Goal: Task Accomplishment & Management: Manage account settings

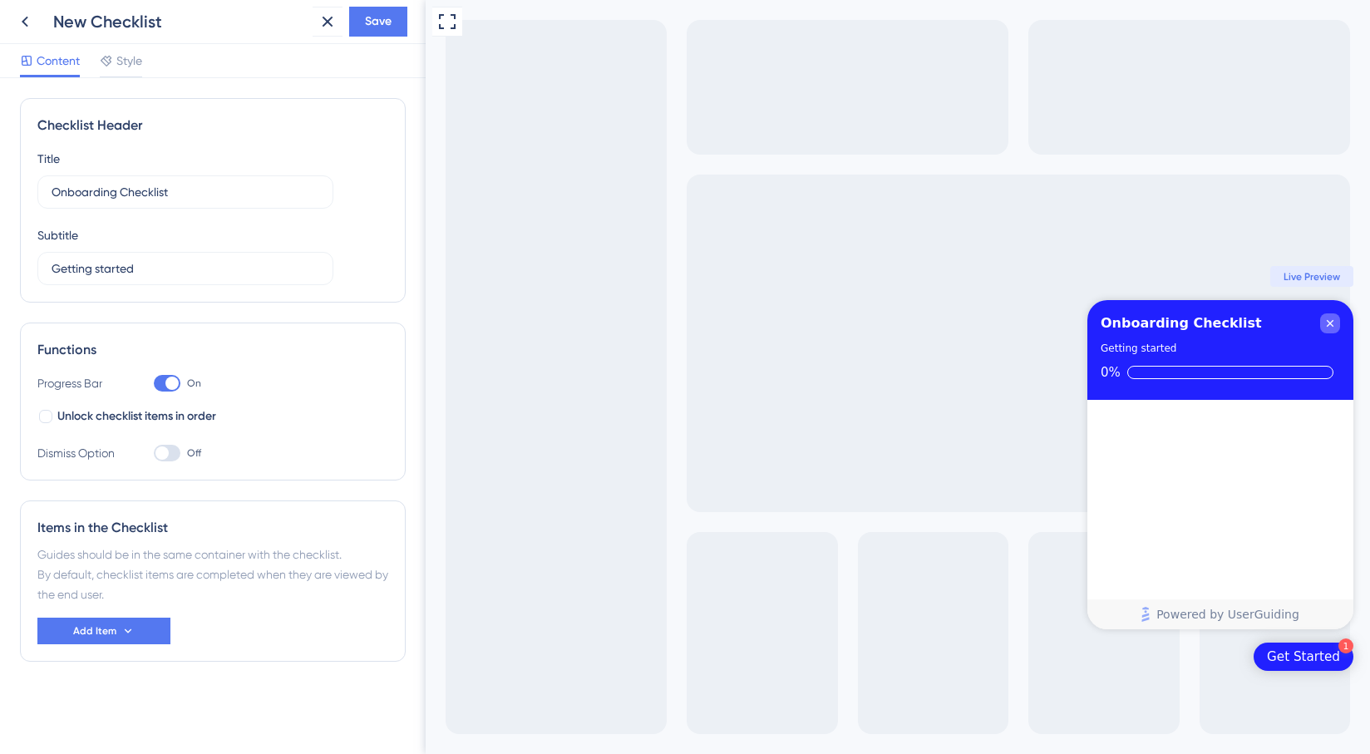
click at [1330, 328] on icon "Close Checklist" at bounding box center [1330, 323] width 13 height 13
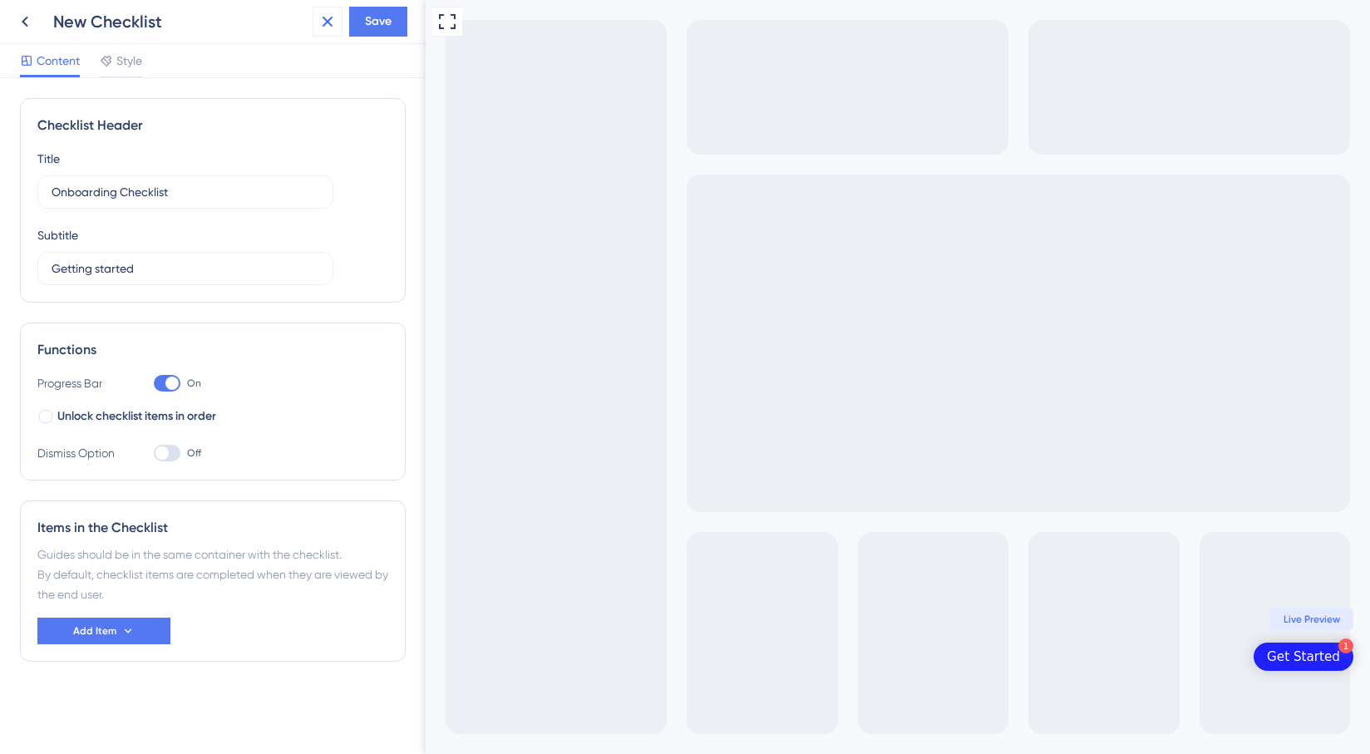
click at [335, 22] on icon at bounding box center [328, 22] width 20 height 20
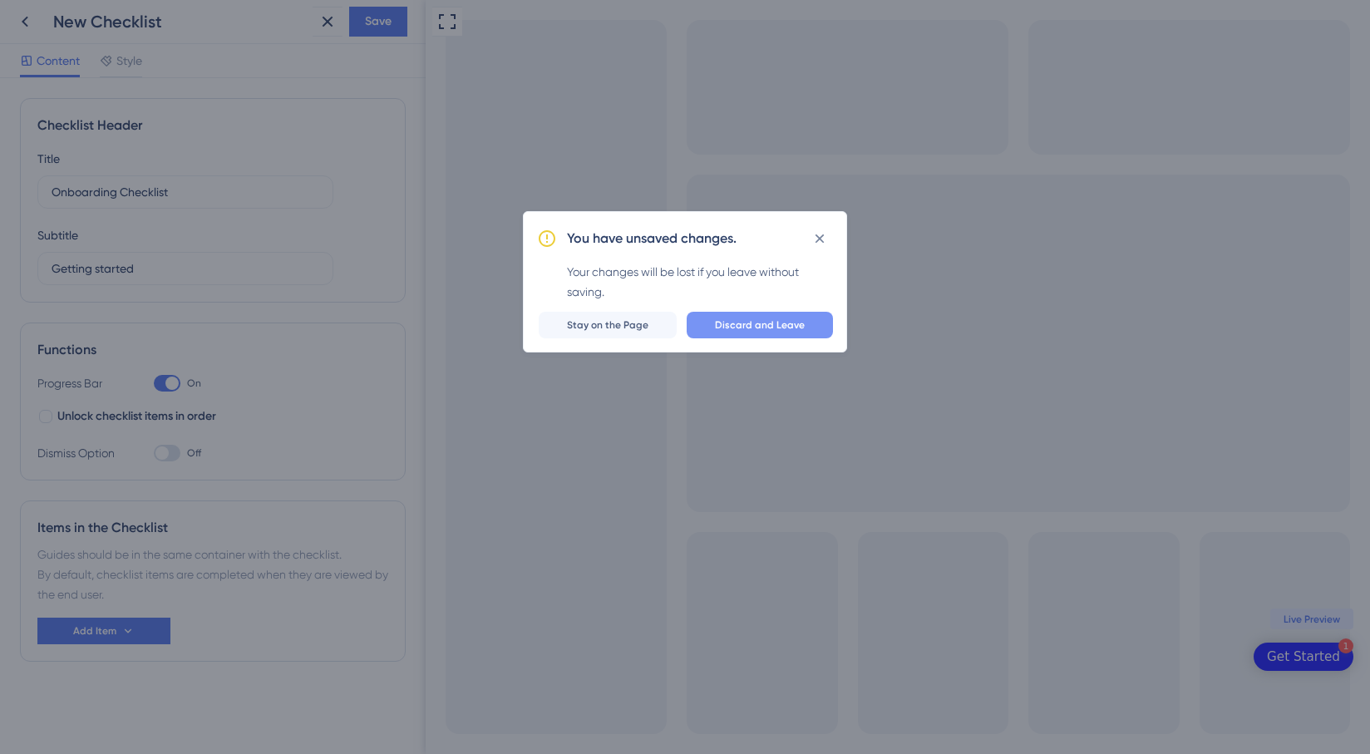
click at [713, 329] on button "Discard and Leave" at bounding box center [760, 325] width 146 height 27
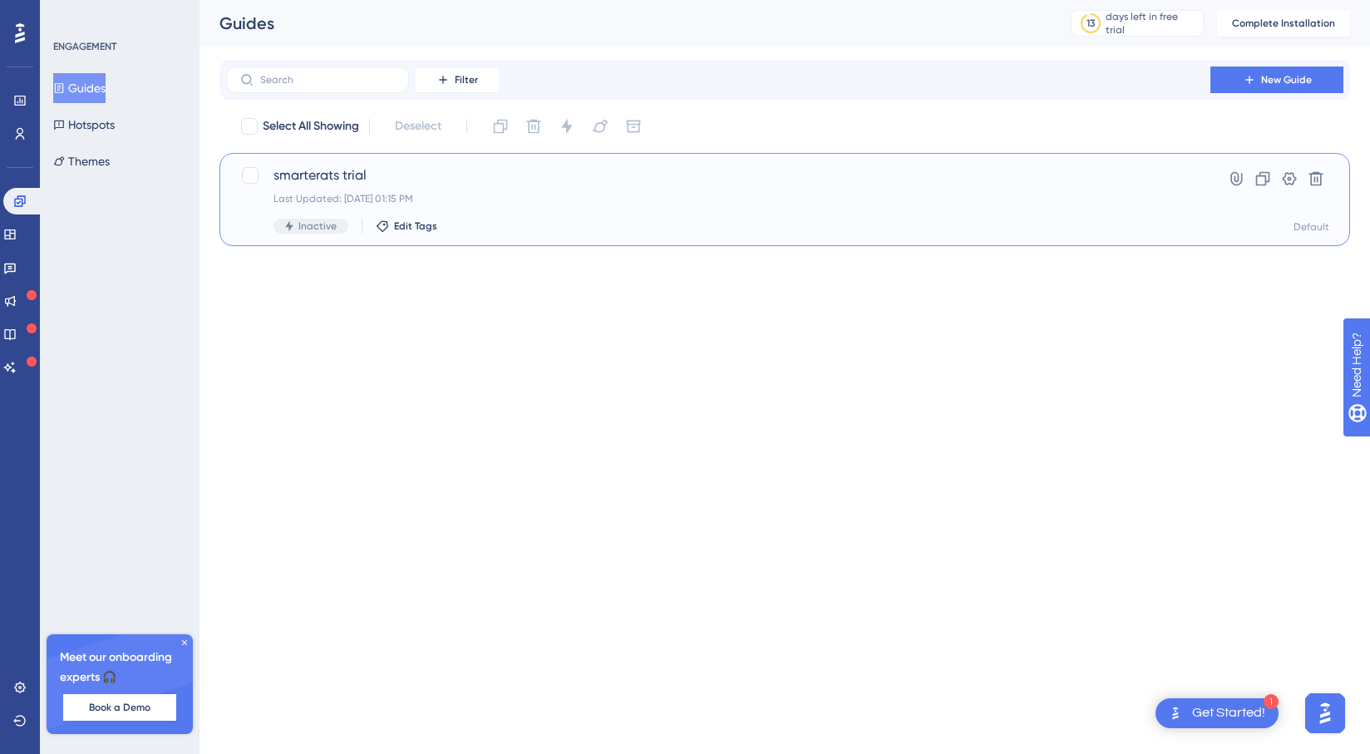
click at [480, 155] on div "smarterats trial Last Updated: [DATE] 01:15 PM Inactive Edit Tags Hyperlink Clo…" at bounding box center [785, 199] width 1131 height 93
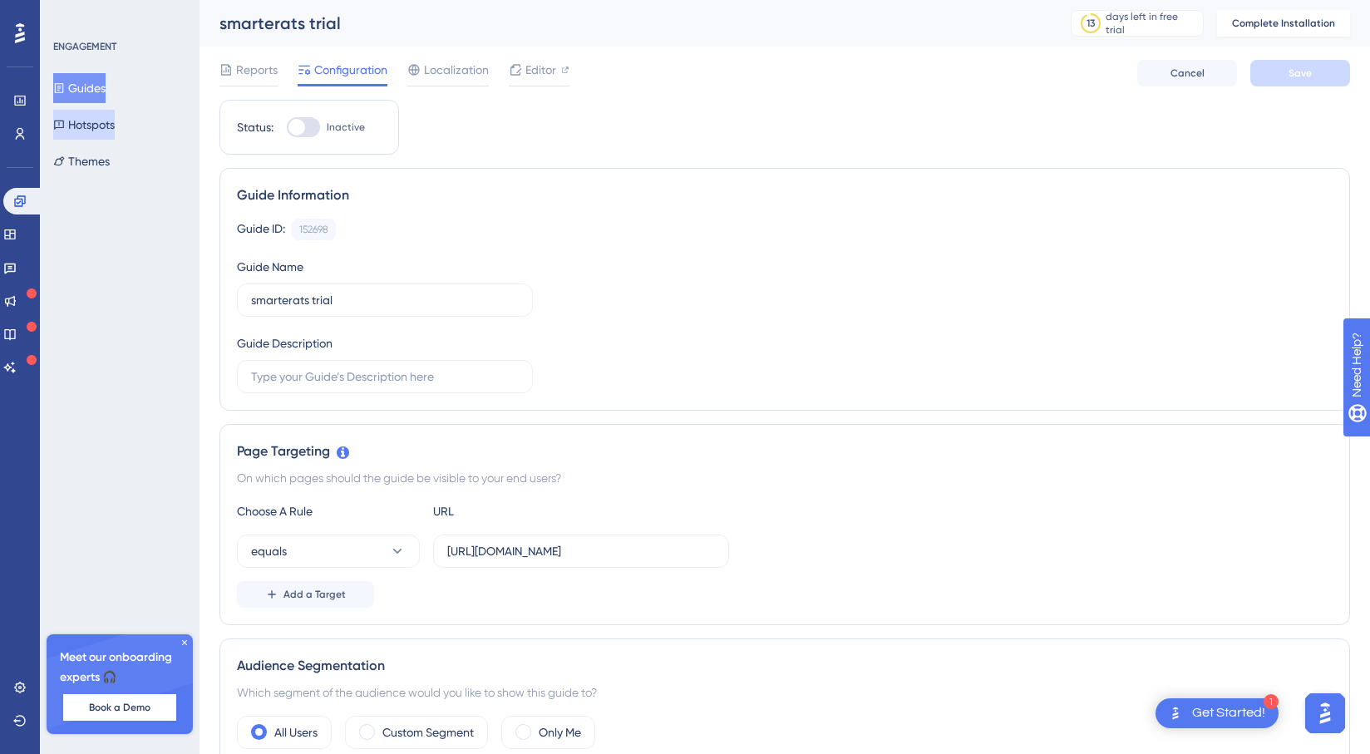
click at [108, 121] on button "Hotspots" at bounding box center [84, 125] width 62 height 30
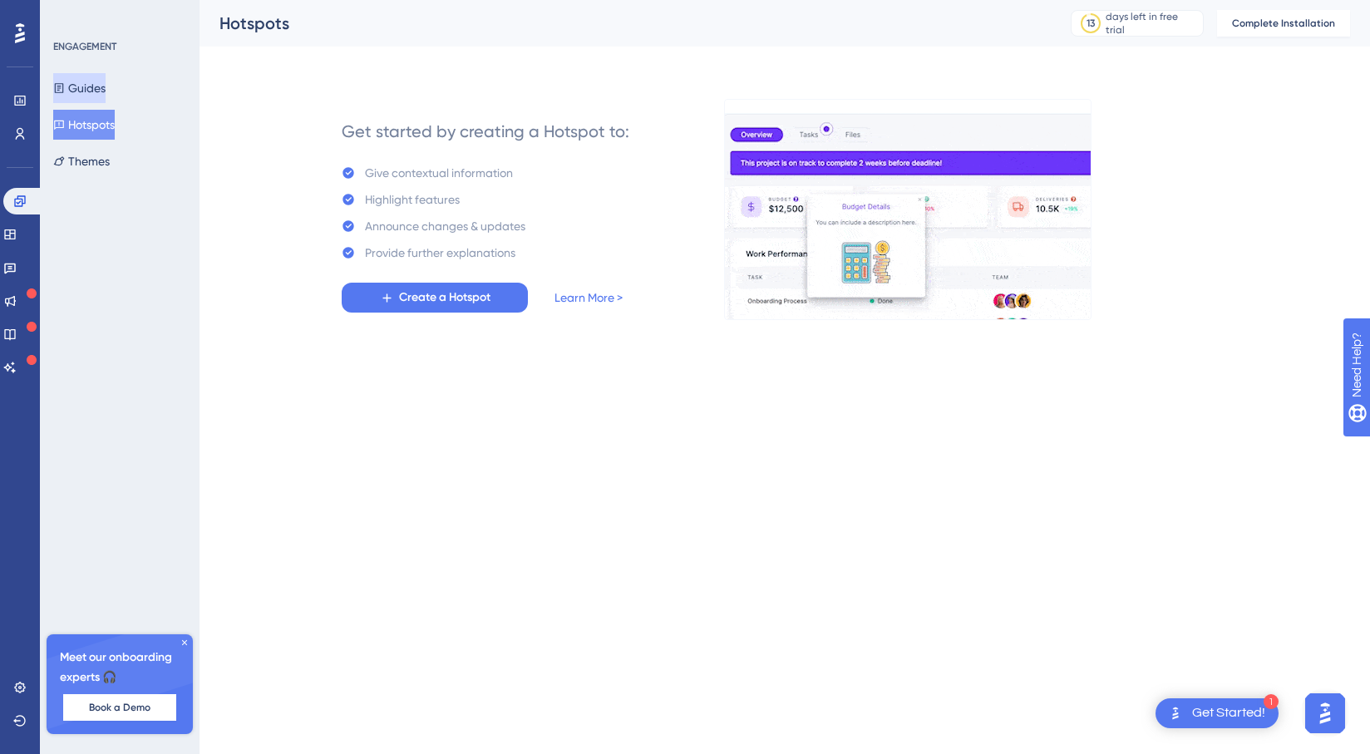
click at [106, 86] on button "Guides" at bounding box center [79, 88] width 52 height 30
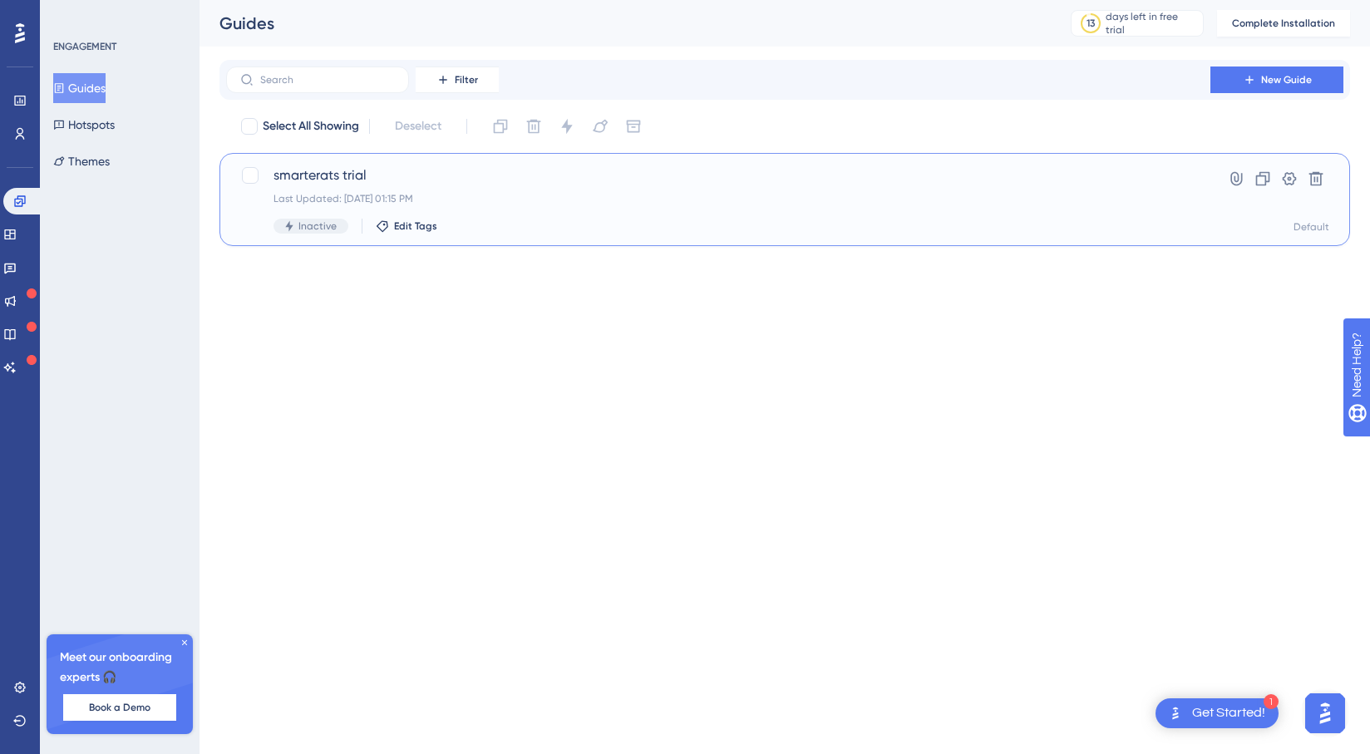
click at [565, 227] on div "Inactive Edit Tags" at bounding box center [719, 226] width 890 height 15
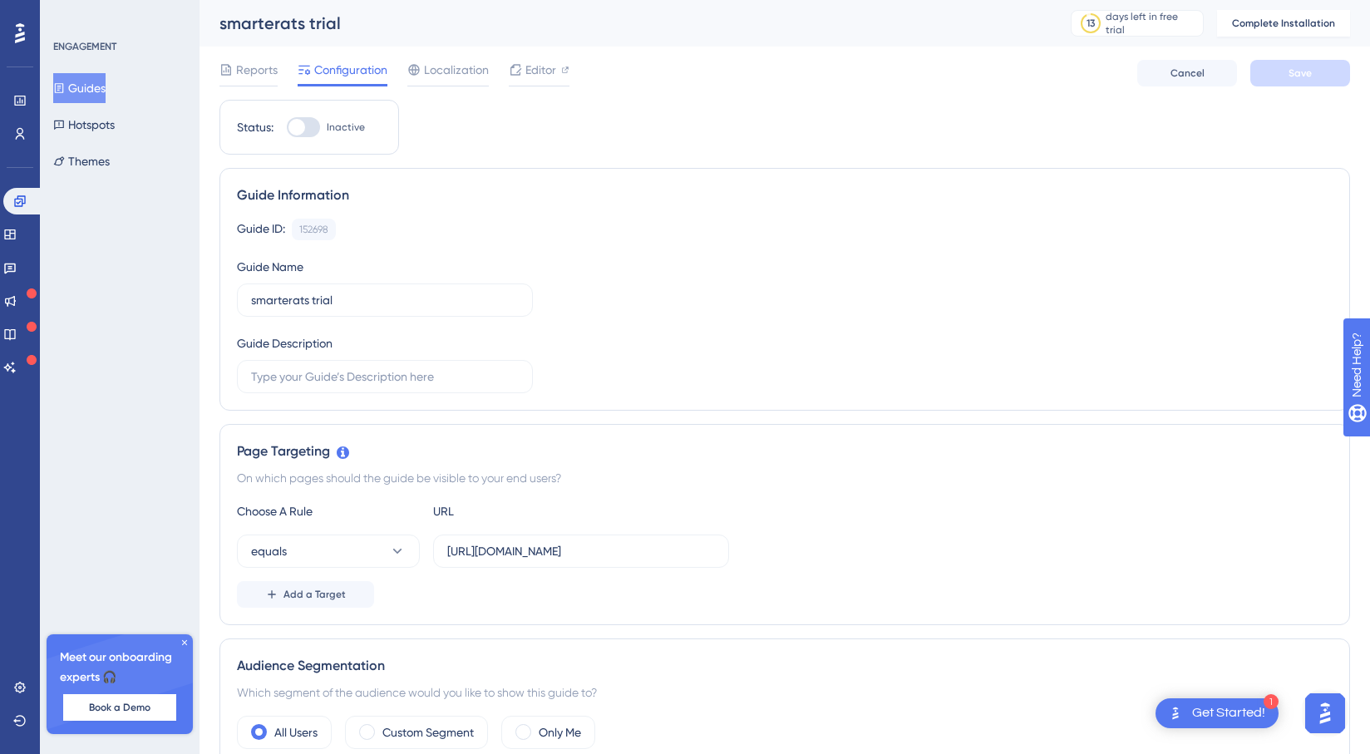
click at [299, 131] on div at bounding box center [297, 127] width 17 height 17
click at [287, 128] on input "Inactive" at bounding box center [286, 127] width 1 height 1
checkbox input "false"
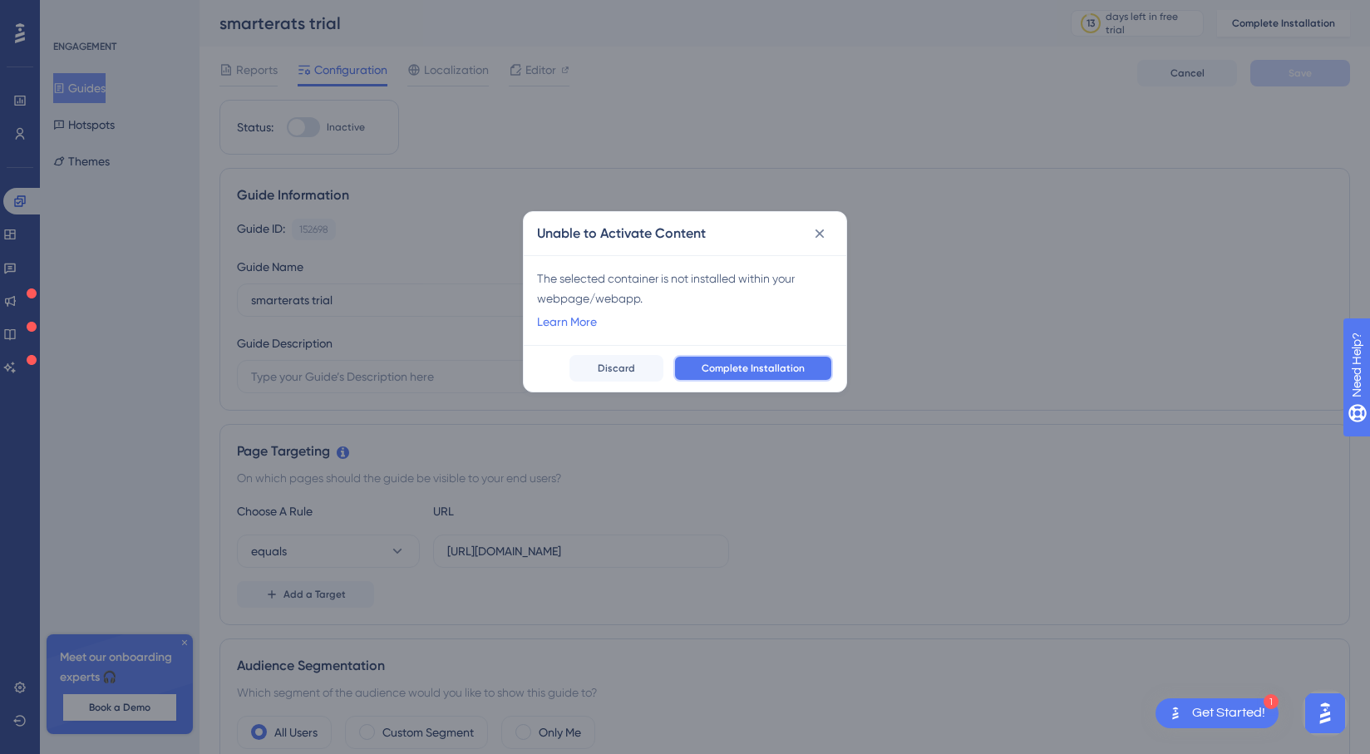
click at [715, 379] on button "Complete Installation" at bounding box center [754, 368] width 160 height 27
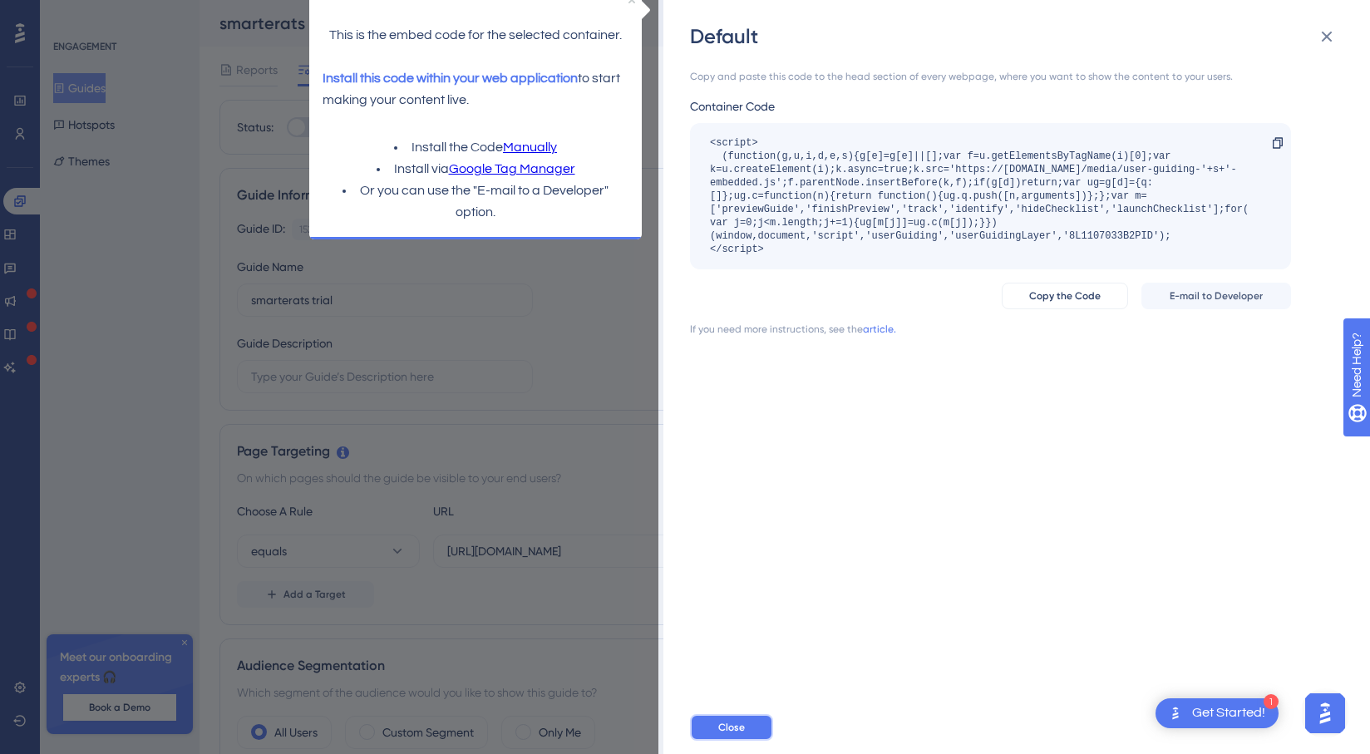
click at [751, 729] on button "Close" at bounding box center [731, 727] width 83 height 27
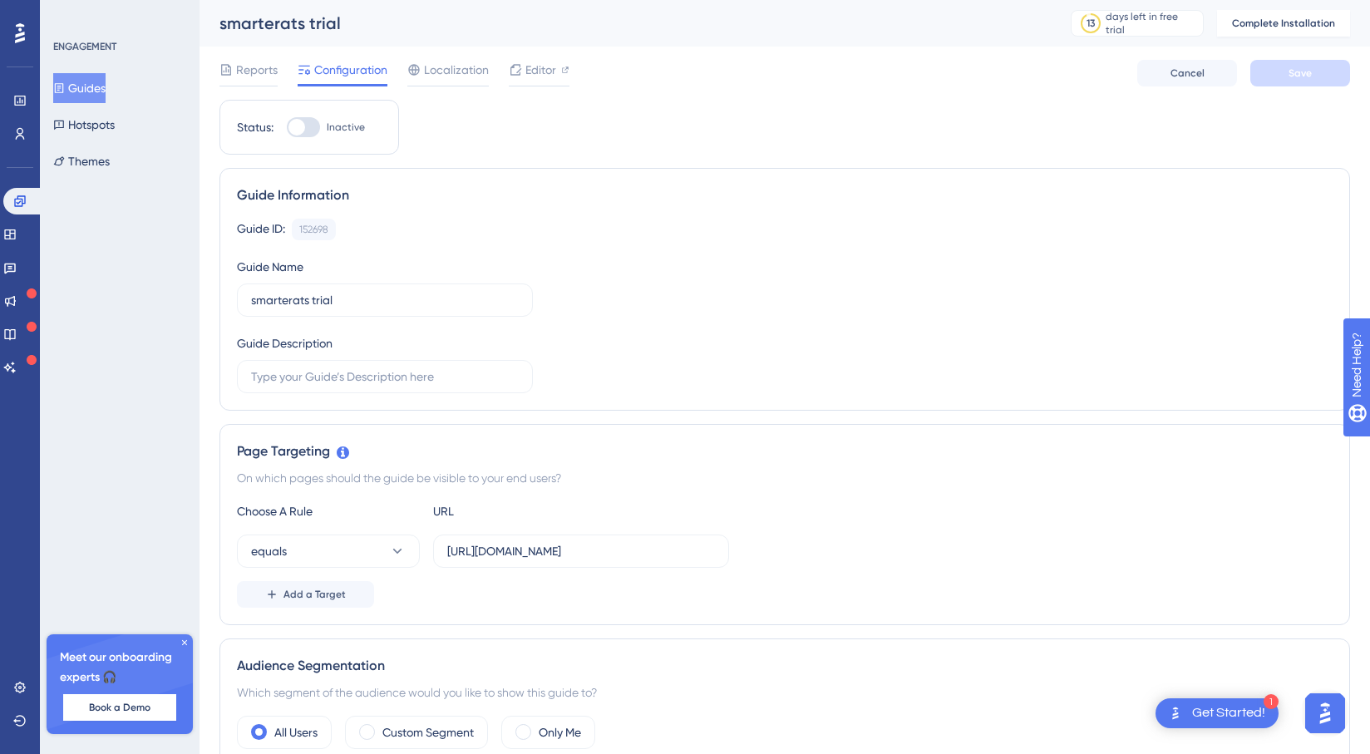
click at [27, 33] on div at bounding box center [20, 33] width 27 height 27
